Goal: Task Accomplishment & Management: Manage account settings

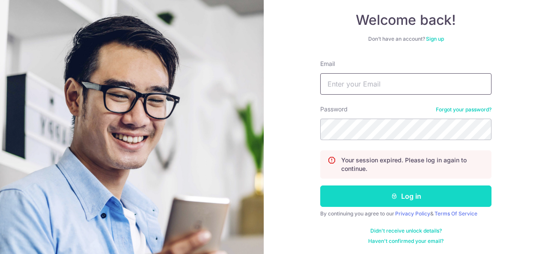
type input "[EMAIL_ADDRESS][DOMAIN_NAME]"
click at [391, 193] on icon "submit" at bounding box center [394, 196] width 7 height 7
